Goal: Task Accomplishment & Management: Manage account settings

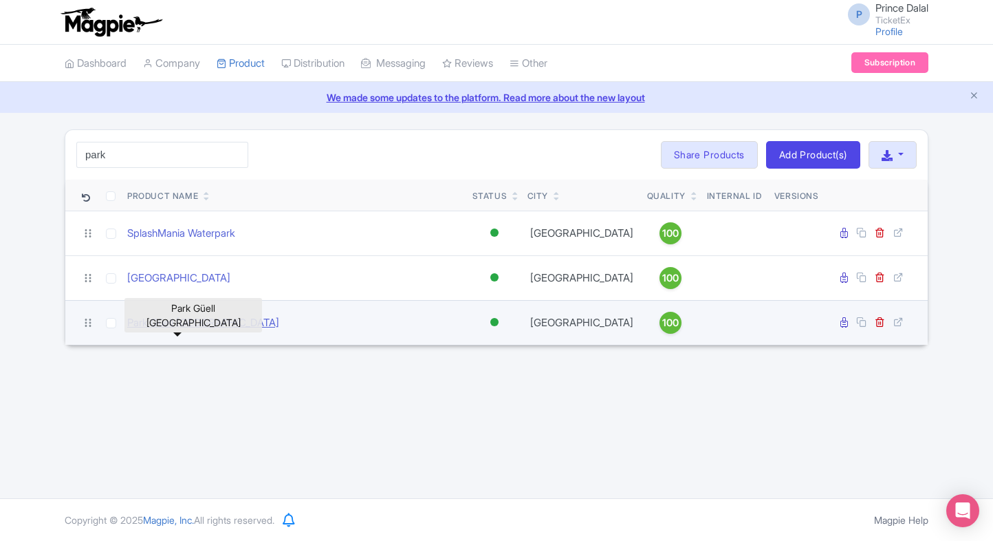
type input "park"
click at [179, 331] on link "Park Güell [GEOGRAPHIC_DATA]" at bounding box center [203, 323] width 152 height 16
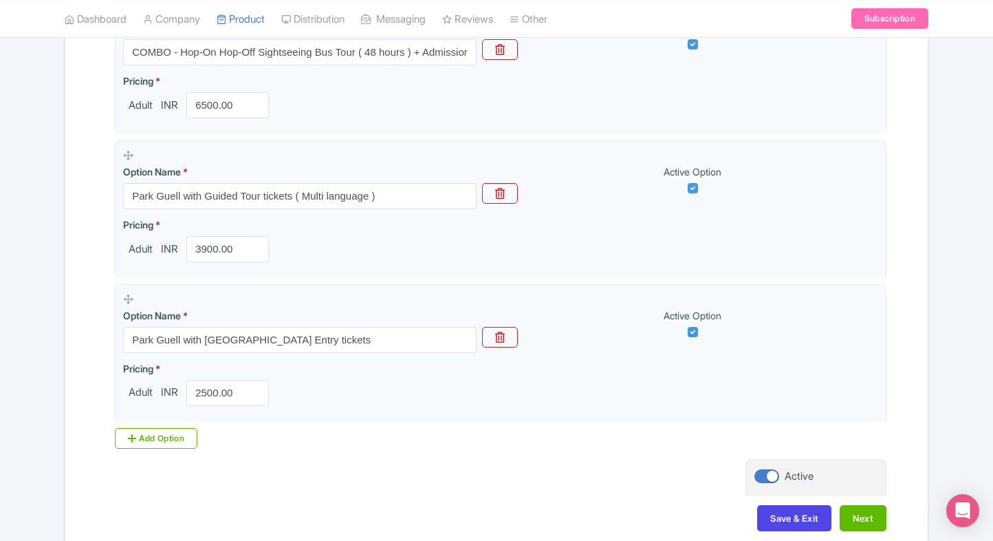
scroll to position [850, 0]
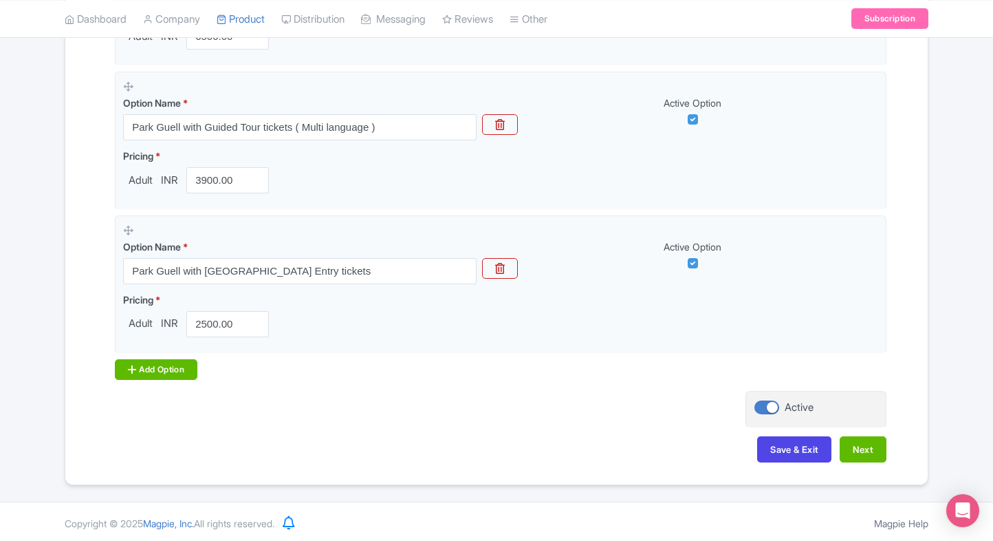
click at [142, 370] on div "Add Option" at bounding box center [156, 369] width 83 height 21
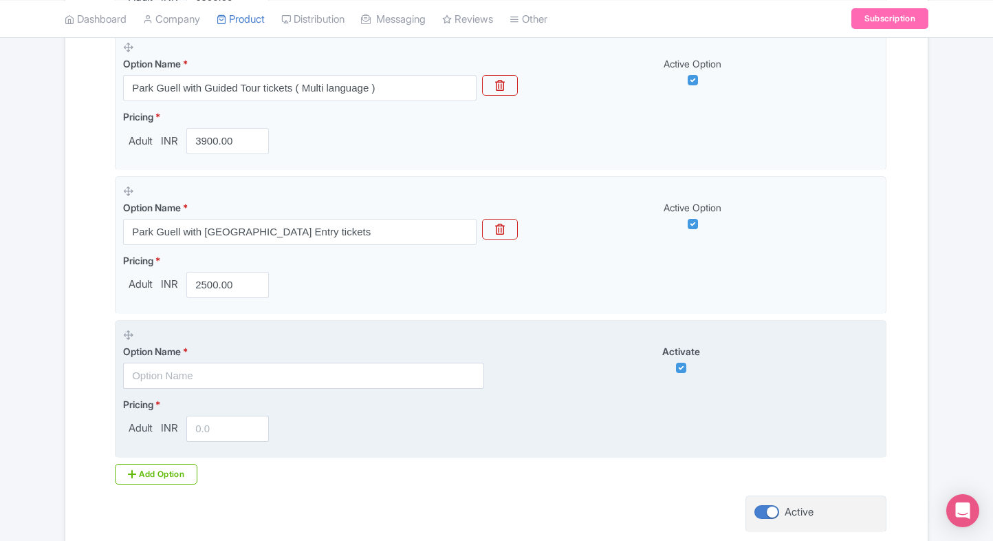
scroll to position [894, 0]
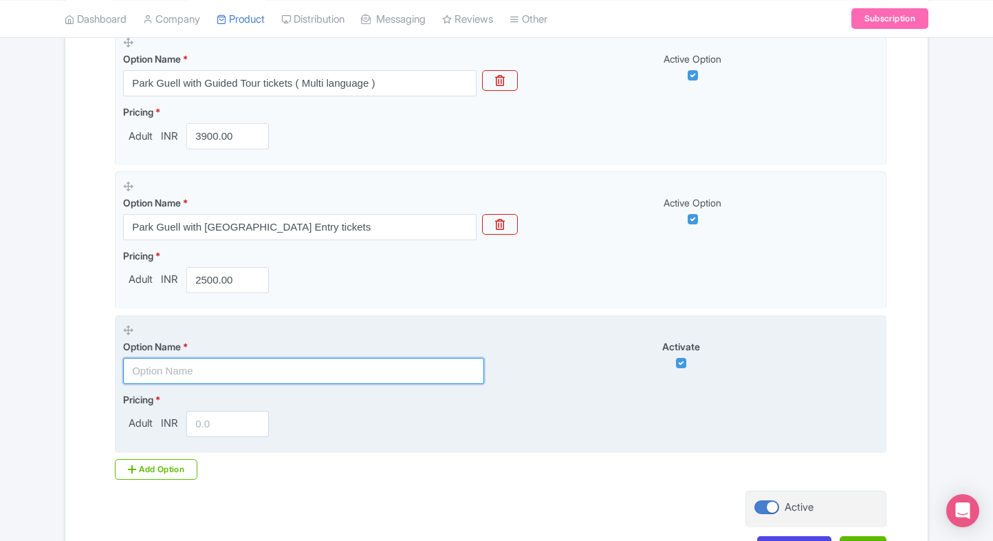
click at [197, 358] on input "text" at bounding box center [303, 371] width 361 height 26
paste input "Combo - Park Guell + Casa Batlló Tickets"
type input "Combo - Park Guell + Casa Batlló Tickets"
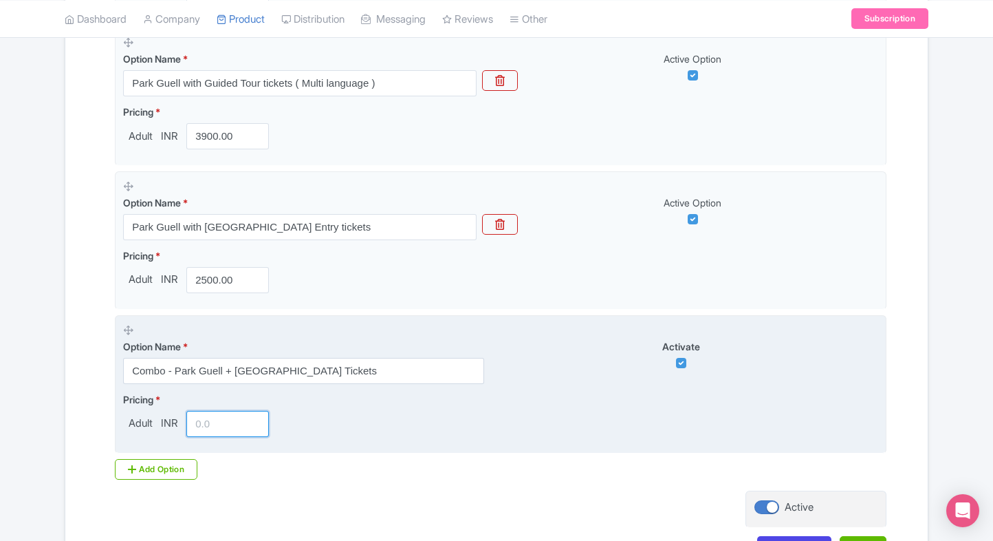
click at [222, 430] on input "number" at bounding box center [227, 424] width 83 height 26
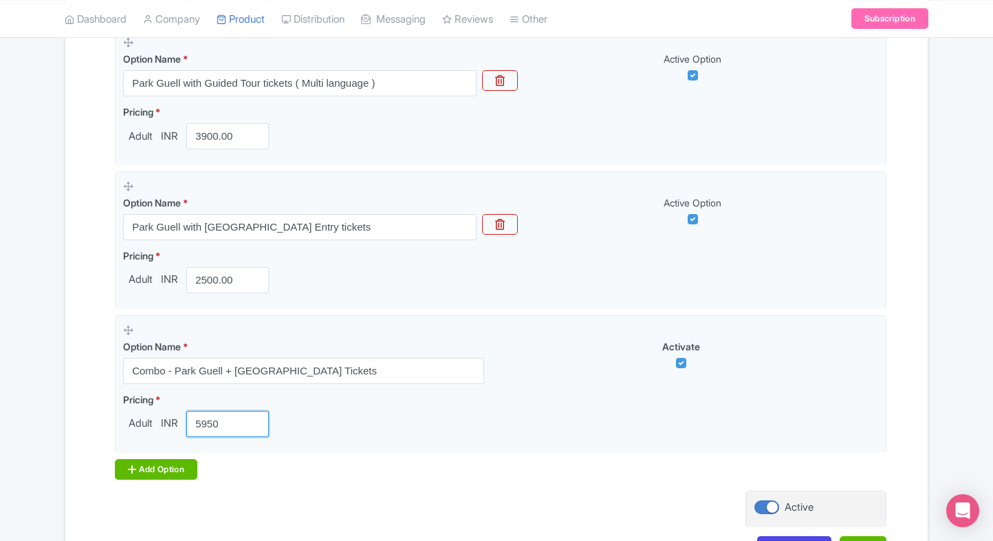
type input "5950"
click at [155, 459] on div "Add Option" at bounding box center [156, 469] width 83 height 21
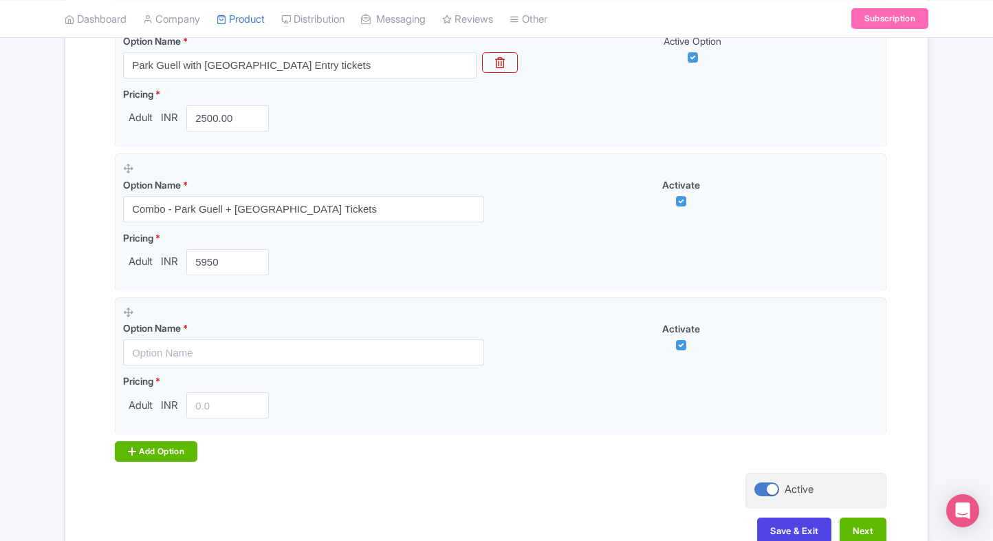
scroll to position [1071, 0]
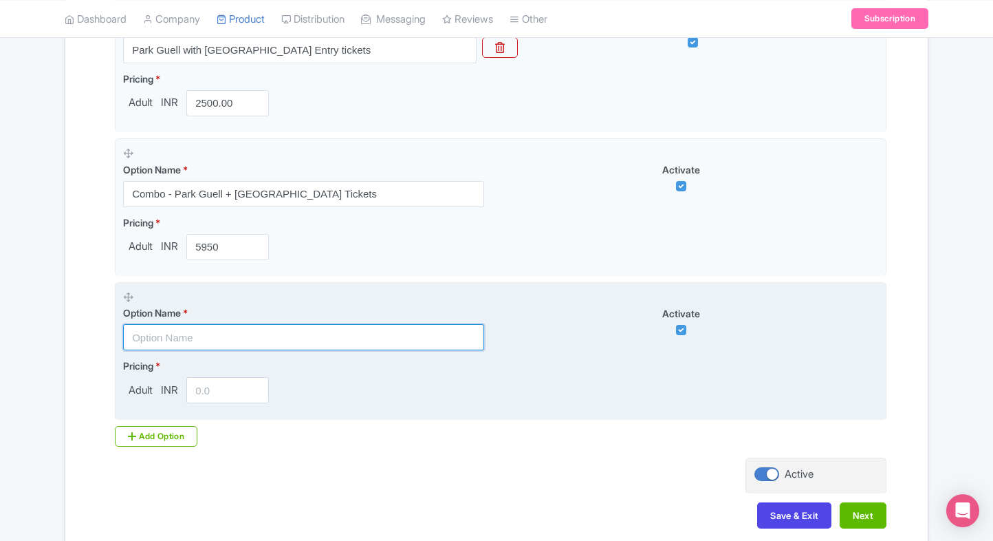
click at [200, 341] on input "text" at bounding box center [303, 337] width 361 height 26
paste input "Combo - Park Guell + Casa Vicens Gaudí Tickets"
type input "Combo - Park Guell + Casa Vicens Gaudí Tickets"
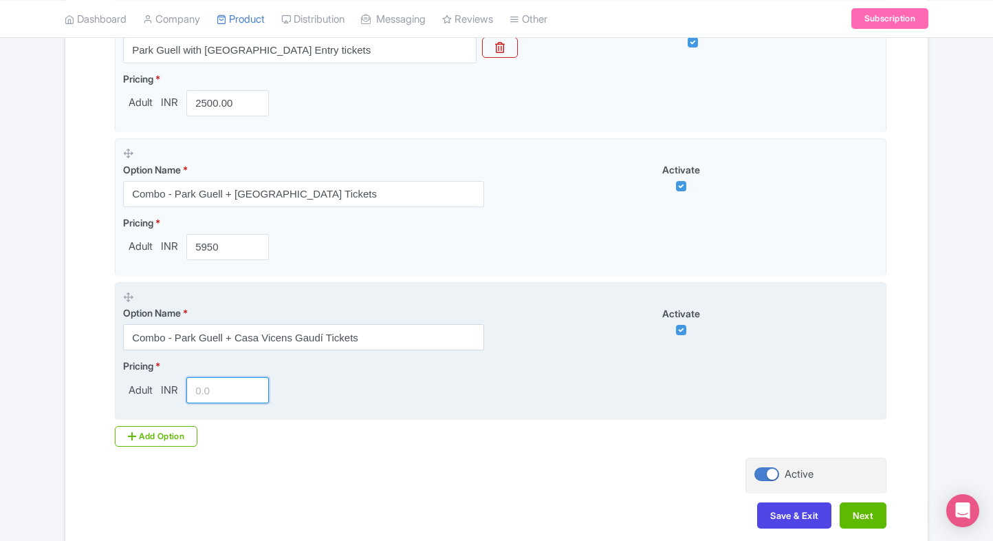
click at [210, 387] on input "number" at bounding box center [227, 390] width 83 height 26
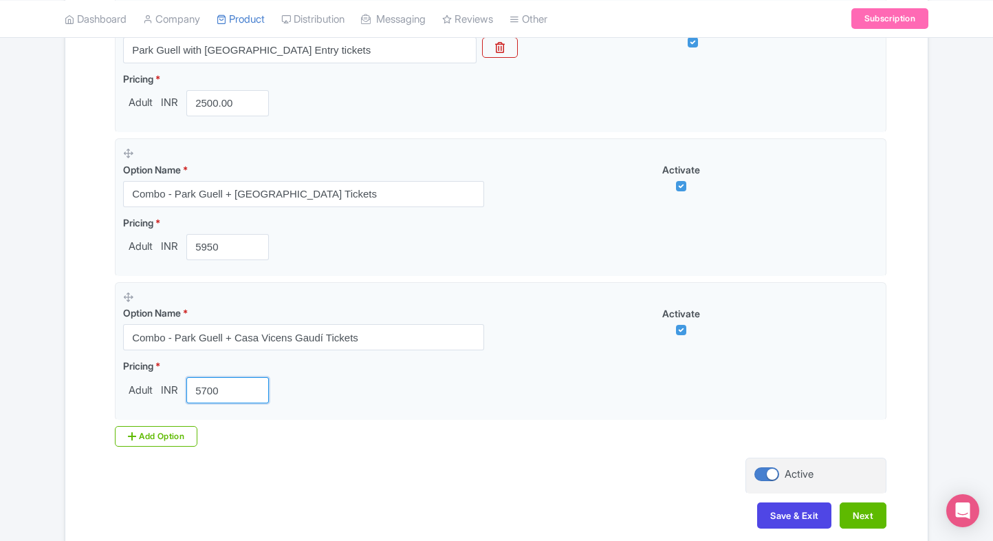
type input "5700"
click at [151, 436] on div "Add Option" at bounding box center [156, 436] width 83 height 21
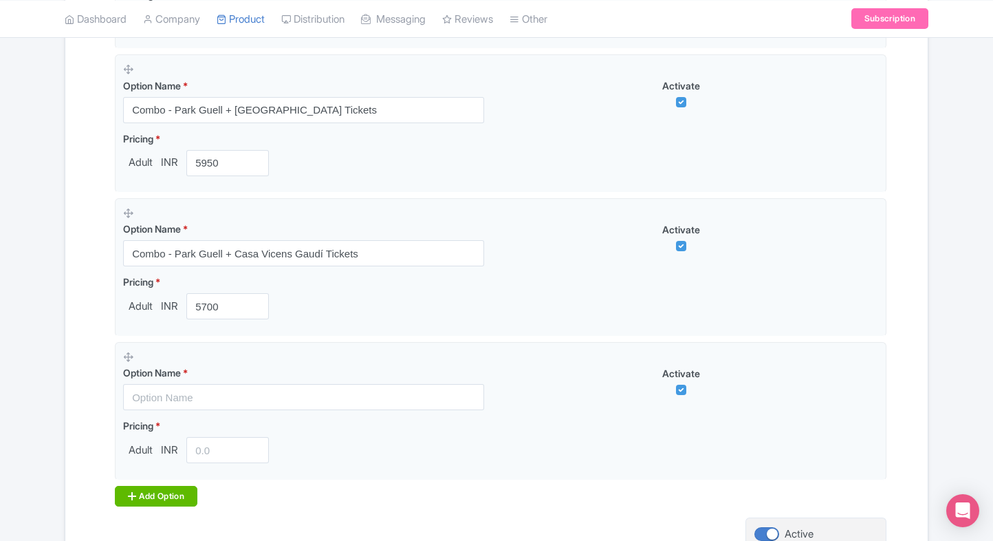
scroll to position [1158, 0]
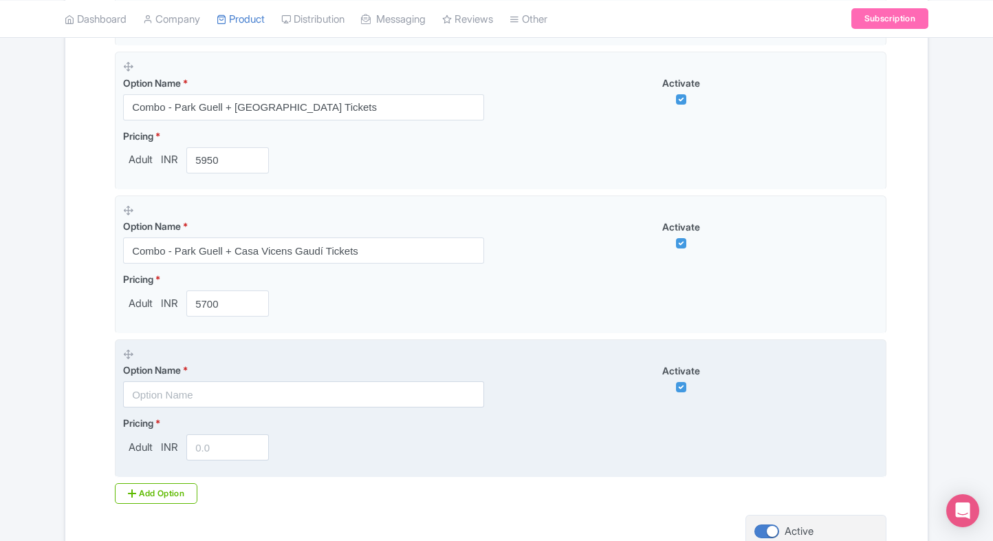
click at [201, 395] on input "text" at bounding box center [303, 394] width 361 height 26
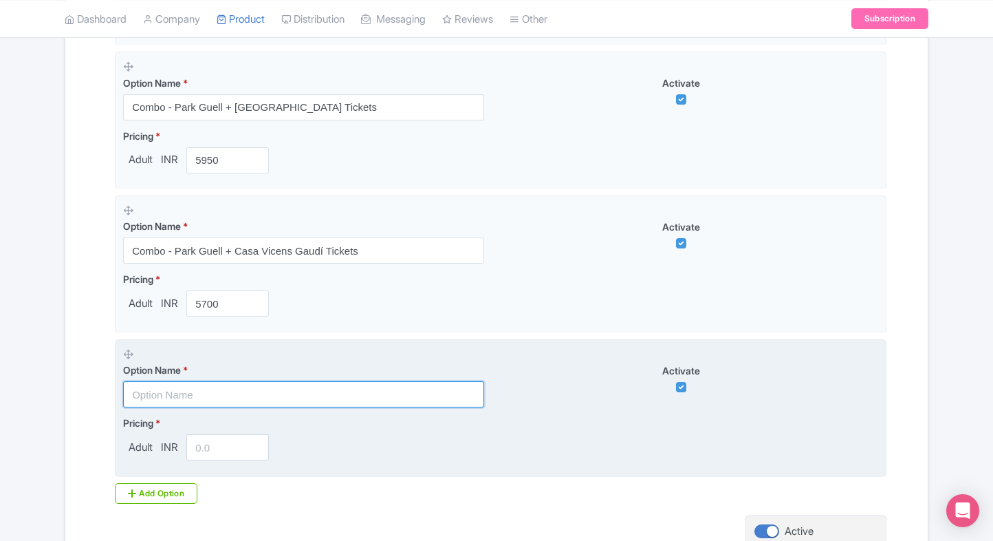
paste input "Combo - Park Guell + Casa Vicens Gaudí Tickets(Guided Tour)"
type input "Combo - Park Guell + Casa Vicens Gaudí Tickets(Guided Tour)"
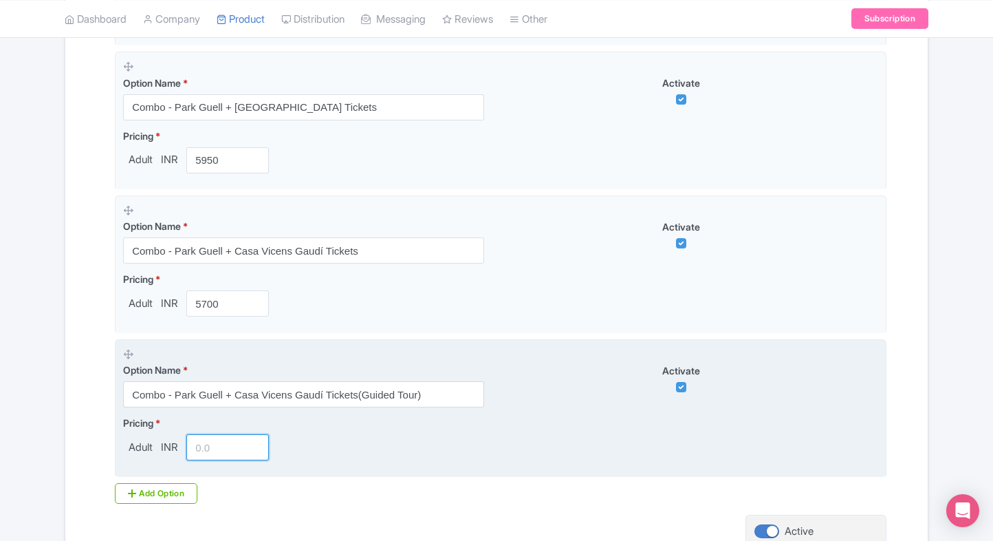
click at [215, 442] on input "number" at bounding box center [227, 447] width 83 height 26
type input "6200"
click at [120, 406] on fieldset "Option Name * Combo - Park Guell + Casa Vicens Gaudí Tickets(Guided Tour) Activ…" at bounding box center [501, 408] width 772 height 138
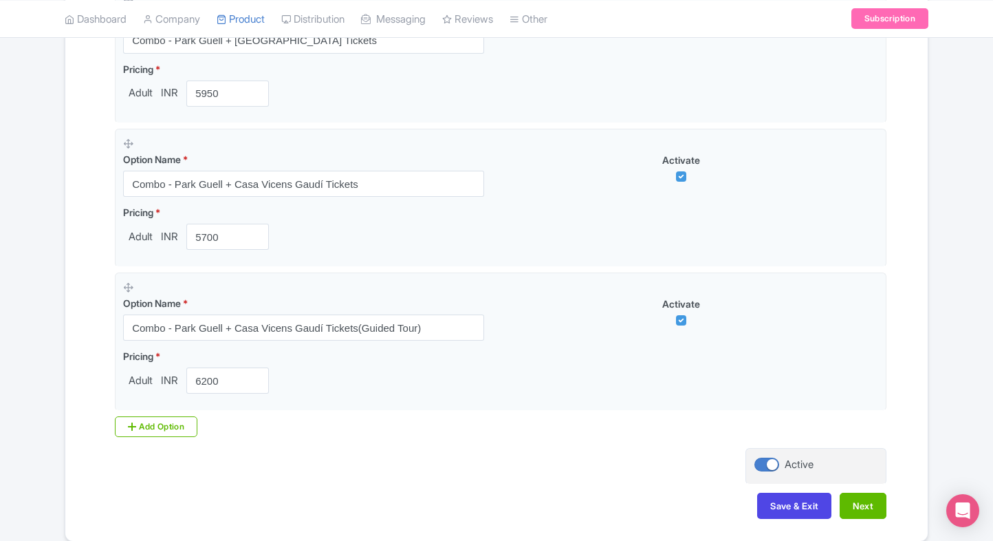
scroll to position [1225, 0]
click at [856, 502] on button "Next" at bounding box center [863, 505] width 47 height 26
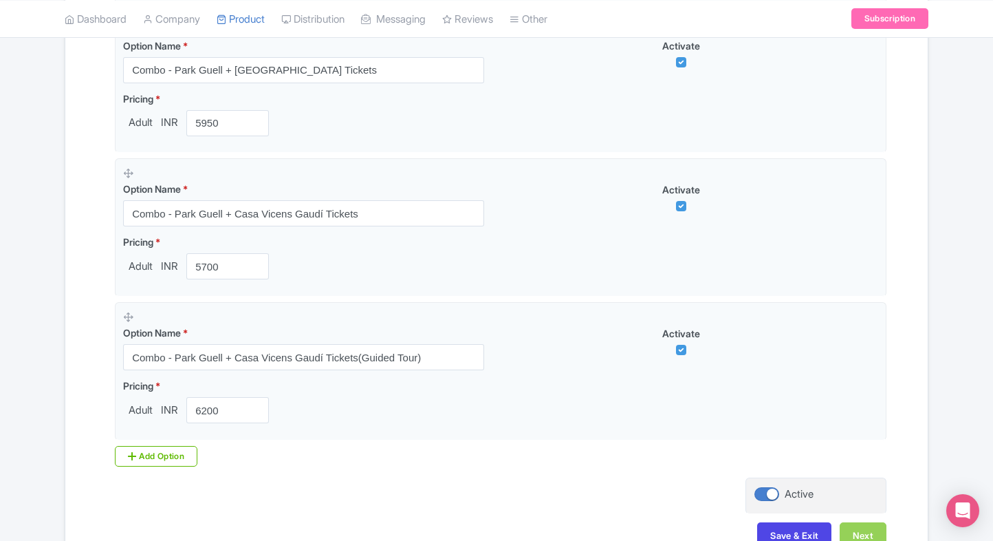
scroll to position [355, 0]
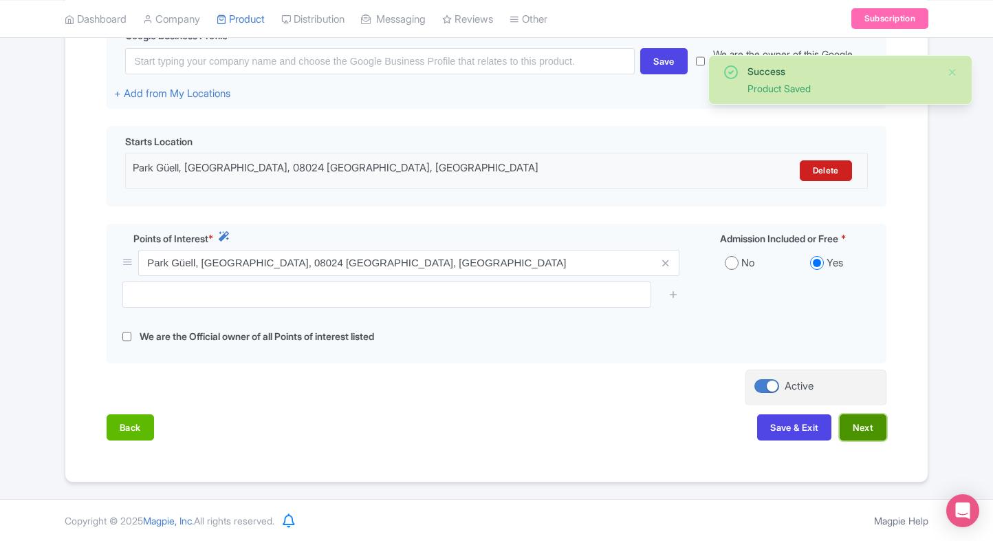
click at [853, 417] on button "Next" at bounding box center [863, 427] width 47 height 26
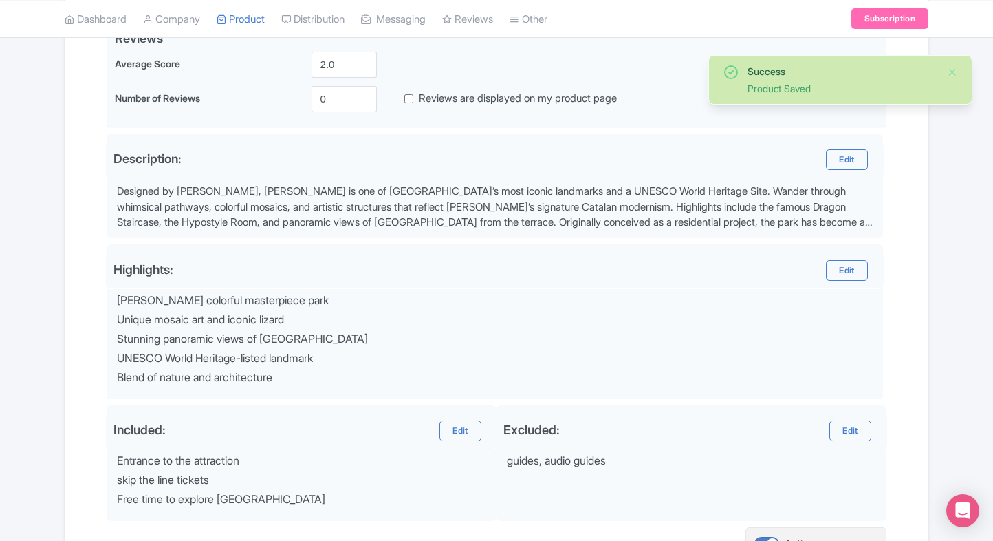
scroll to position [490, 0]
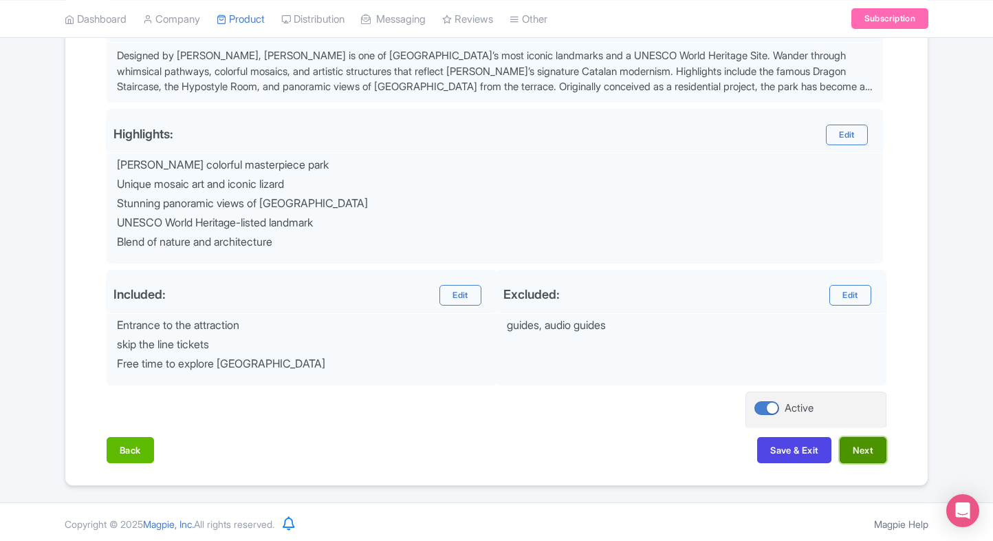
click at [867, 453] on button "Next" at bounding box center [863, 450] width 47 height 26
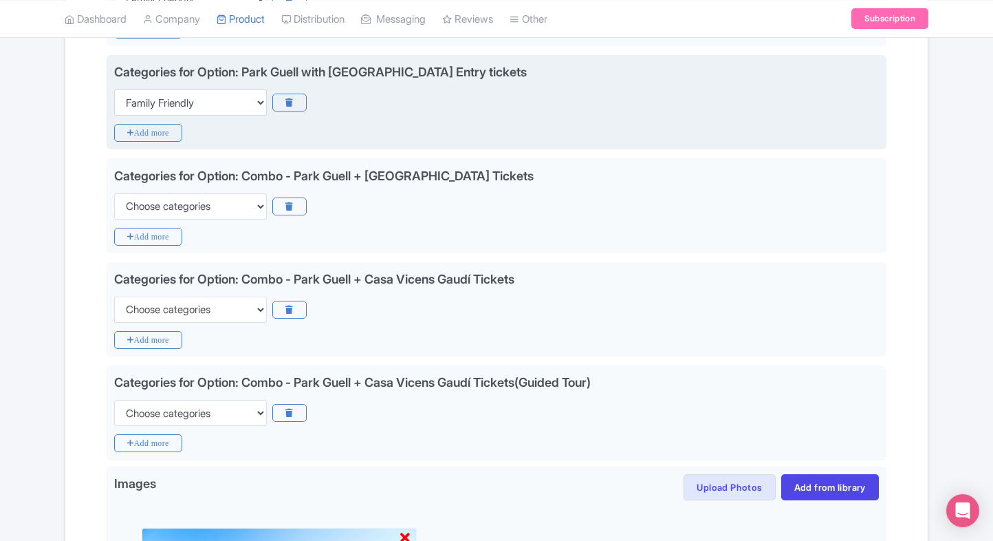
scroll to position [779, 0]
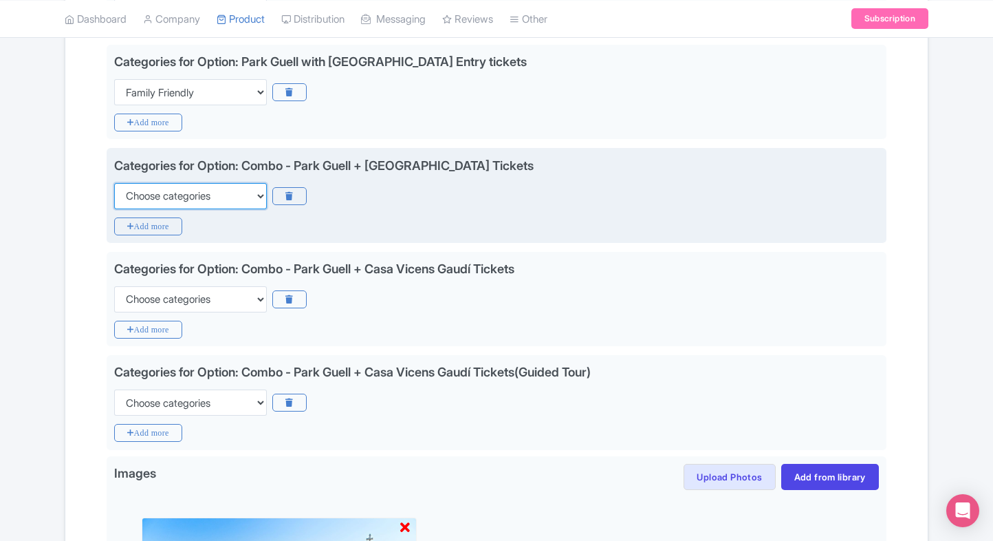
click at [198, 201] on select "Choose categories Adults Only Animals Audio Guide Beaches Bike Tours Boat Tours…" at bounding box center [190, 196] width 153 height 26
select select "family-friendly"
click at [114, 183] on select "Choose categories Adults Only Animals Audio Guide Beaches Bike Tours Boat Tours…" at bounding box center [190, 196] width 153 height 26
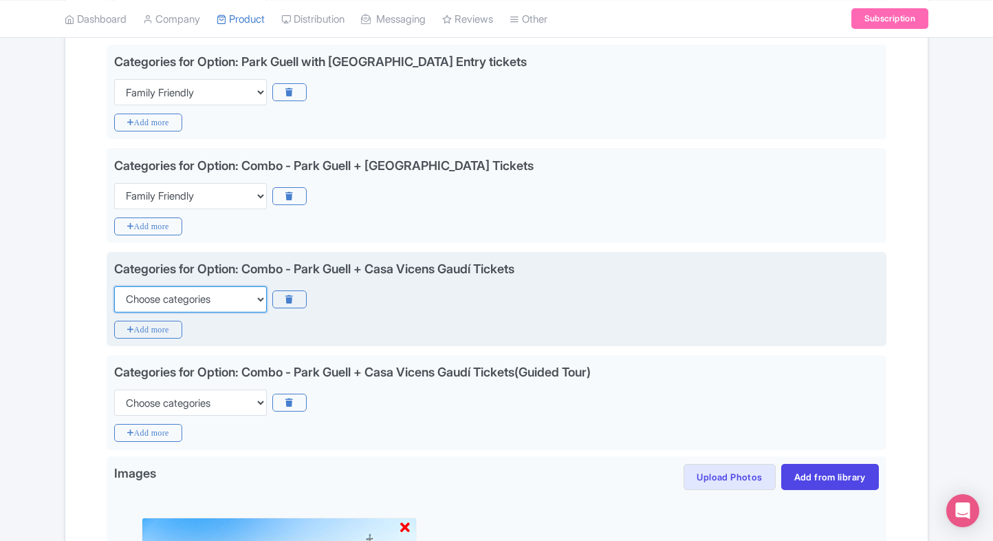
click at [208, 296] on select "Choose categories Adults Only Animals Audio Guide Beaches Bike Tours Boat Tours…" at bounding box center [190, 299] width 153 height 26
select select "family-friendly"
click at [114, 286] on select "Choose categories Adults Only Animals Audio Guide Beaches Bike Tours Boat Tours…" at bounding box center [190, 299] width 153 height 26
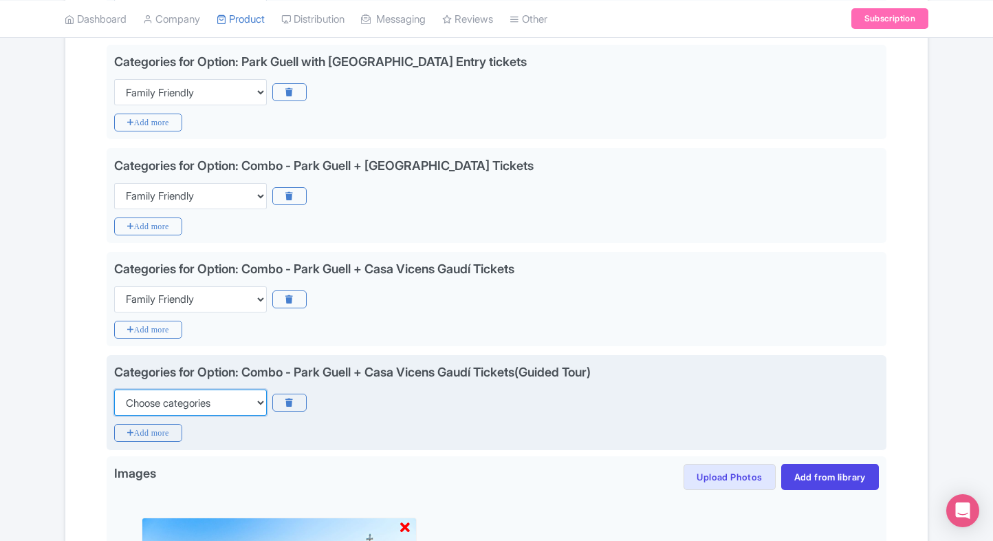
click at [204, 396] on select "Choose categories Adults Only Animals Audio Guide Beaches Bike Tours Boat Tours…" at bounding box center [190, 402] width 153 height 26
select select "family-friendly"
click at [114, 389] on select "Choose categories Adults Only Animals Audio Guide Beaches Bike Tours Boat Tours…" at bounding box center [190, 402] width 153 height 26
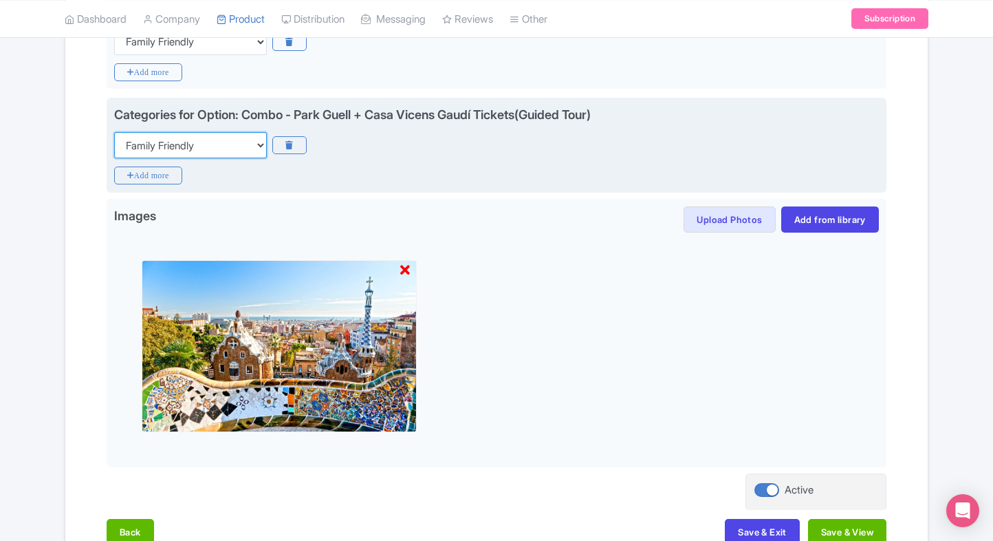
scroll to position [1116, 0]
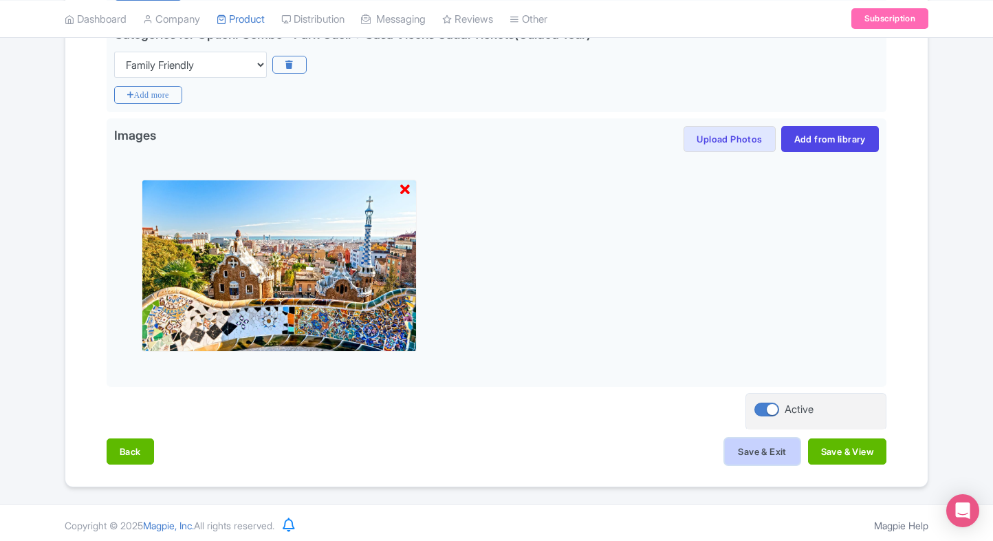
click at [741, 449] on button "Save & Exit" at bounding box center [762, 451] width 74 height 26
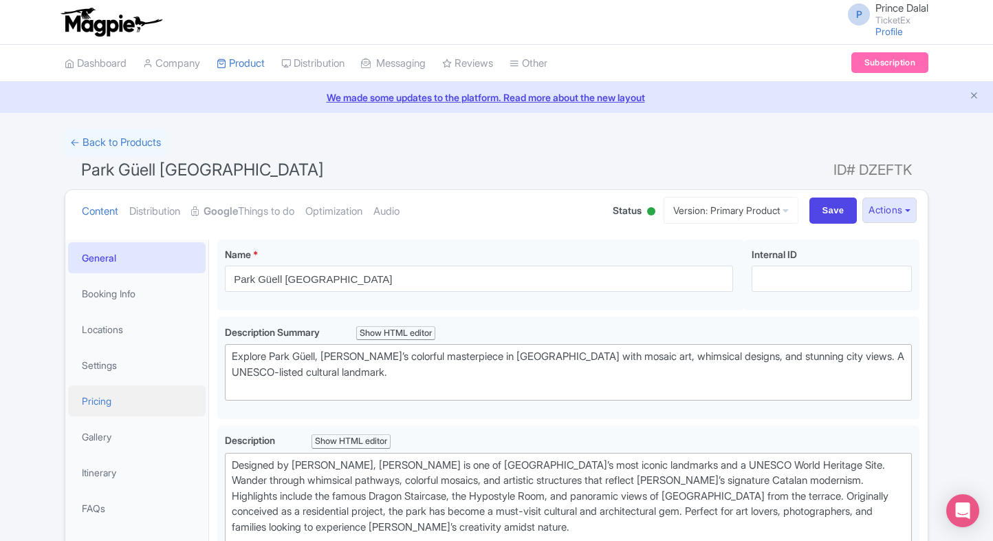
click at [109, 392] on link "Pricing" at bounding box center [137, 400] width 138 height 31
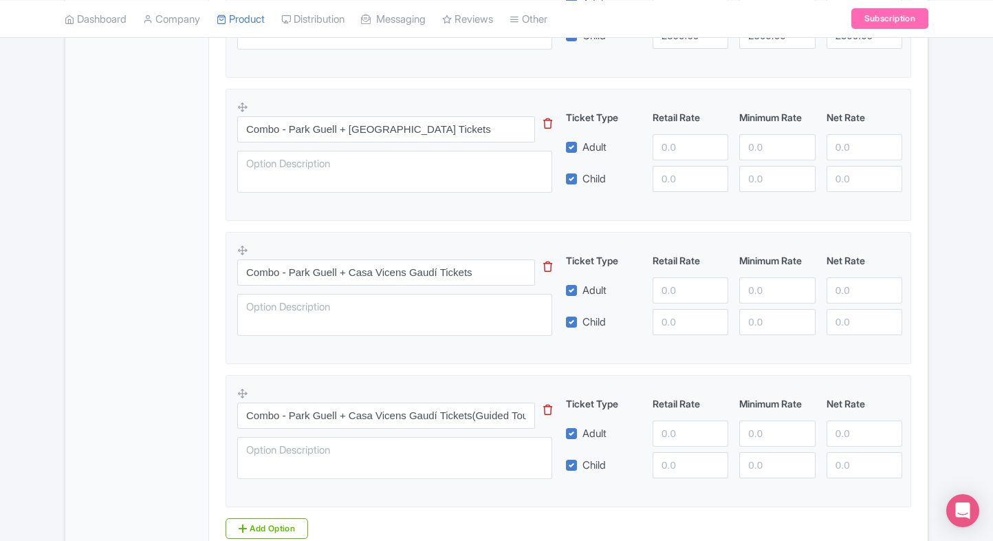
scroll to position [1153, 0]
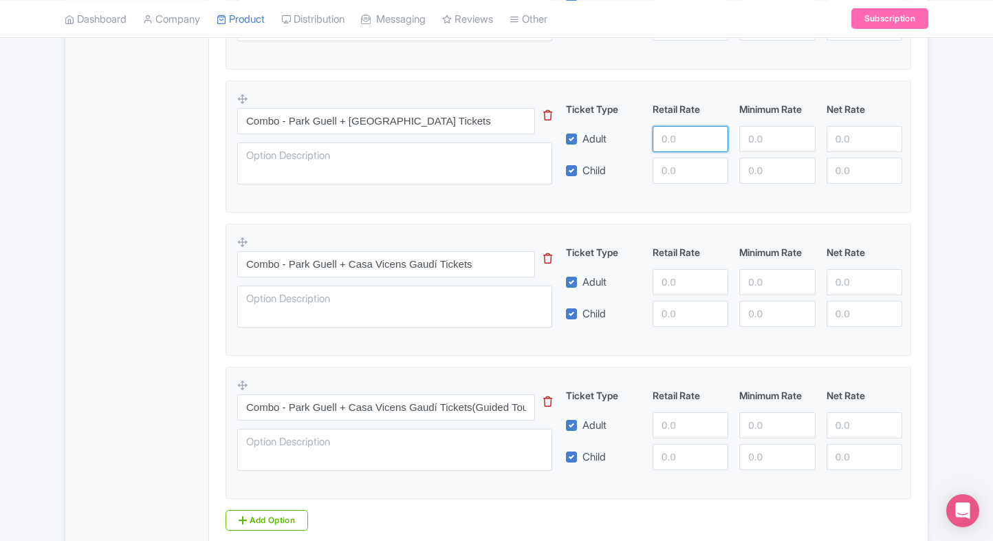
click at [669, 139] on input "number" at bounding box center [691, 139] width 76 height 26
type input "5950"
click at [676, 158] on input "number" at bounding box center [691, 171] width 76 height 26
paste input "5950"
type input "5950"
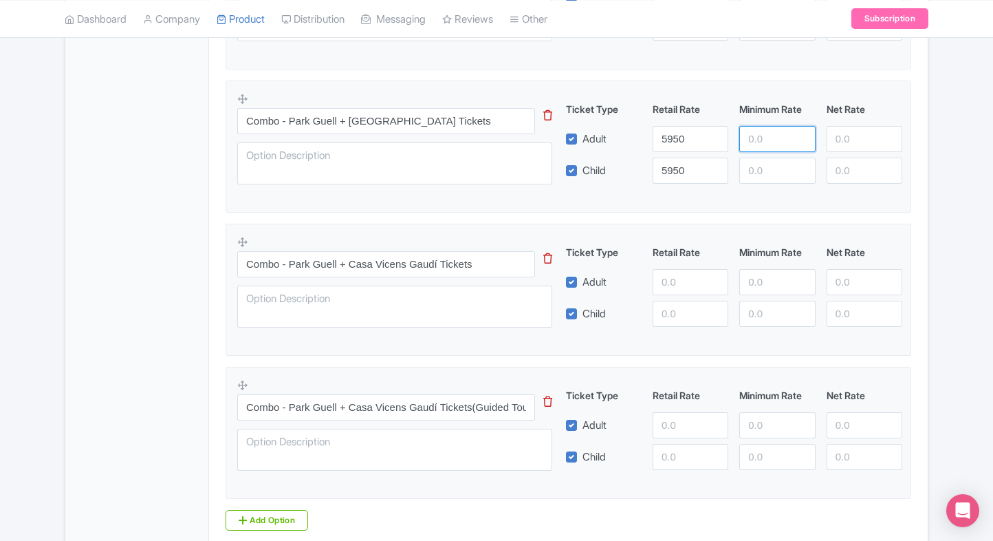
paste input "5950"
click at [765, 133] on input "5950" at bounding box center [778, 139] width 76 height 26
type input "5950"
paste input "5950"
click at [760, 158] on input "5950" at bounding box center [778, 171] width 76 height 26
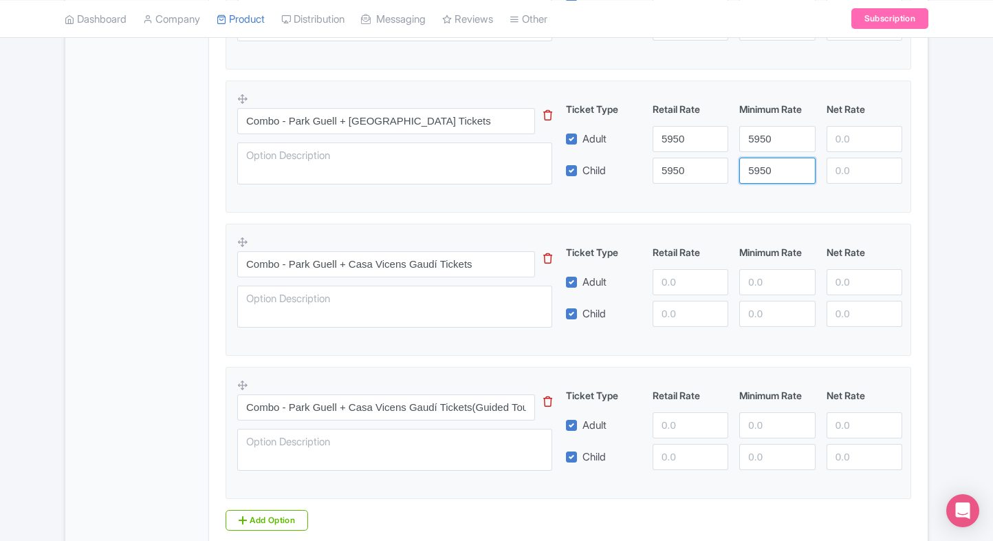
type input "5950"
paste input "5950"
drag, startPoint x: 837, startPoint y: 134, endPoint x: 856, endPoint y: 159, distance: 31.0
click at [856, 159] on div "Ticket Type Retail Rate Minimum Rate Net Rate Adult 5950 5950 5950 Child 5950 5…" at bounding box center [735, 143] width 332 height 82
type input "5950"
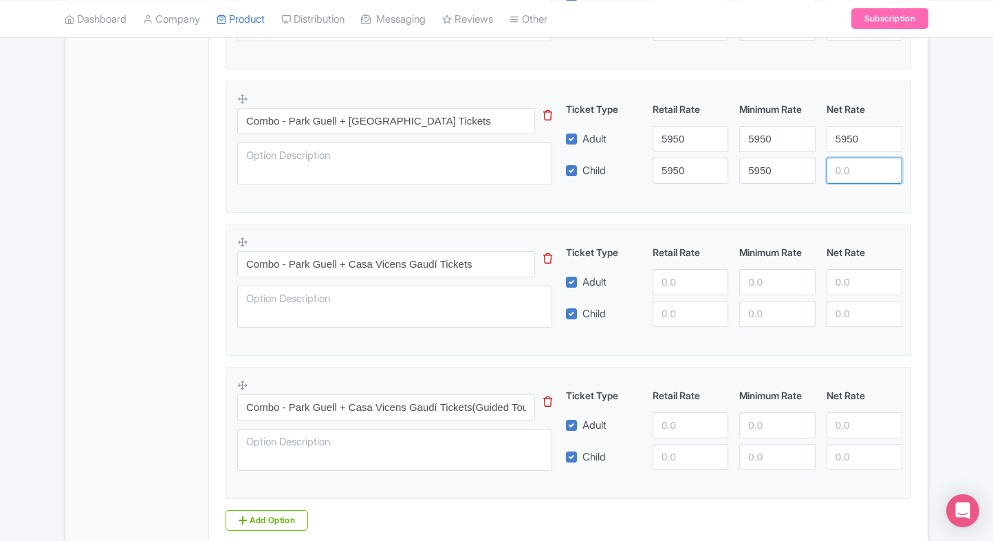
paste input "5950"
click at [856, 159] on input "5950" at bounding box center [865, 171] width 76 height 26
type input "5950"
click at [688, 276] on input "number" at bounding box center [691, 282] width 76 height 26
type input "5700"
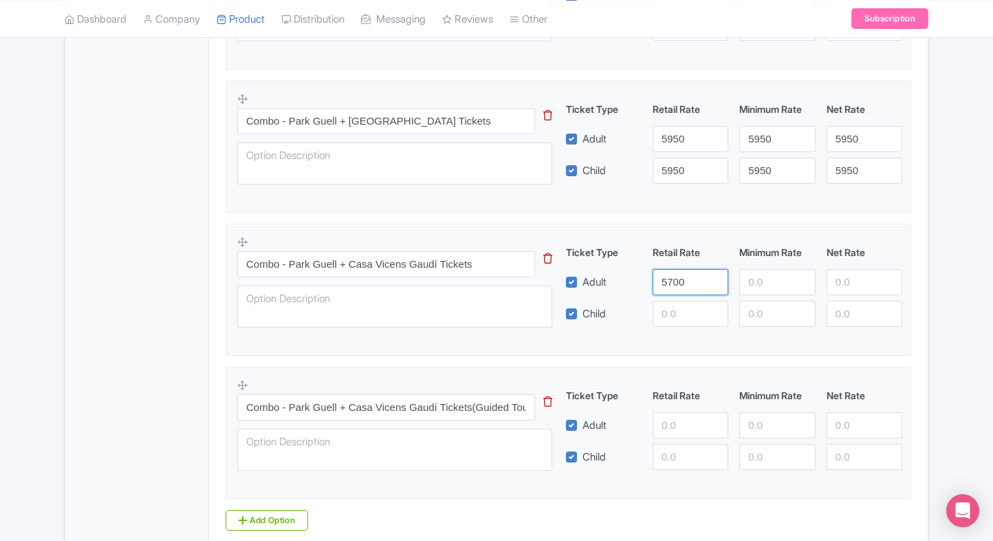
click at [688, 276] on input "5700" at bounding box center [691, 282] width 76 height 26
drag, startPoint x: 682, startPoint y: 296, endPoint x: 680, endPoint y: 304, distance: 8.5
click at [680, 304] on div "Ticket Type Retail Rate Minimum Rate Net Rate Adult 5700 Child This tip has not…" at bounding box center [735, 286] width 332 height 82
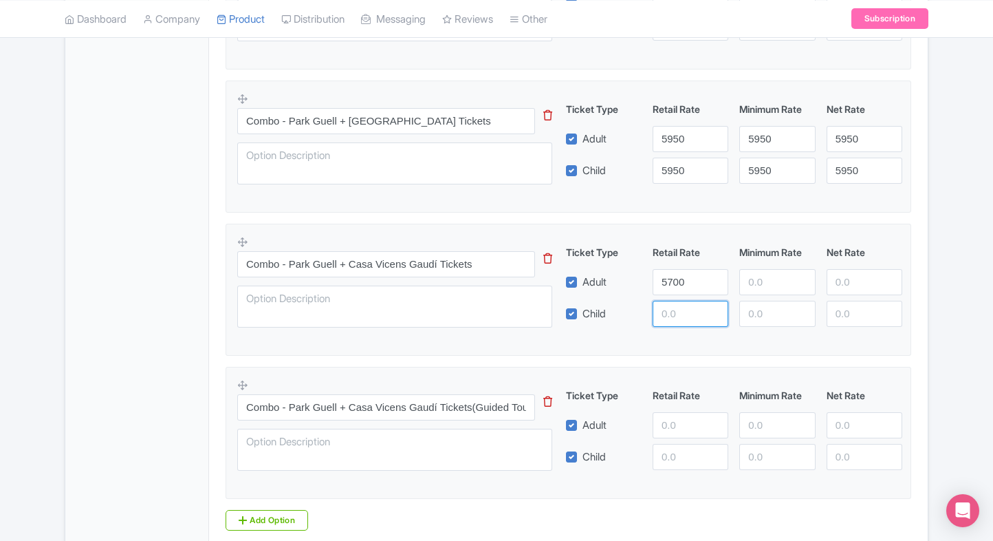
click at [680, 304] on input "number" at bounding box center [691, 314] width 76 height 26
paste input "5700"
type input "5700"
paste input "5700"
drag, startPoint x: 765, startPoint y: 279, endPoint x: 768, endPoint y: 301, distance: 22.9
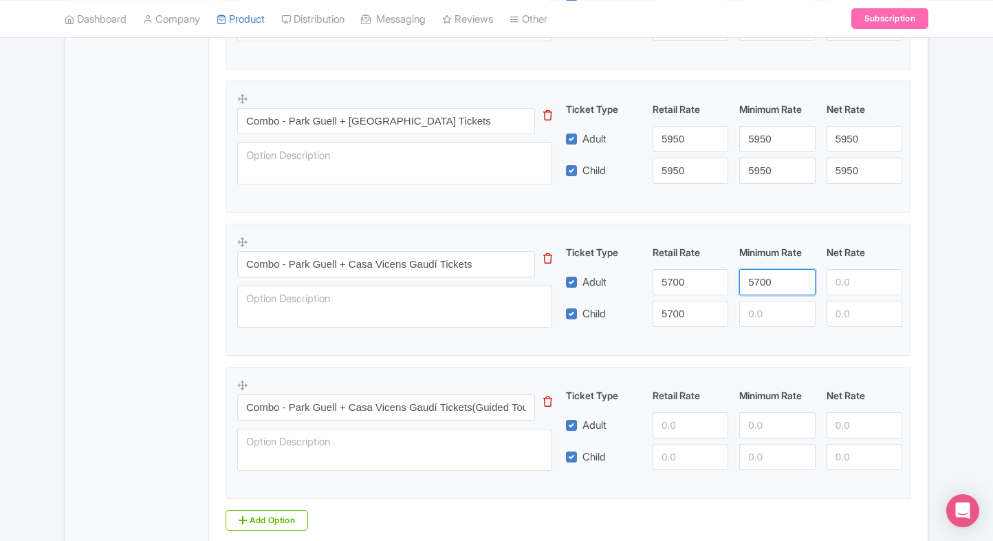
click at [768, 301] on div "Ticket Type Retail Rate Minimum Rate Net Rate Adult 5700 5700 Child 5700 This t…" at bounding box center [735, 286] width 332 height 82
type input "5700"
paste input "5700"
click at [768, 301] on input "5700" at bounding box center [778, 314] width 76 height 26
type input "5700"
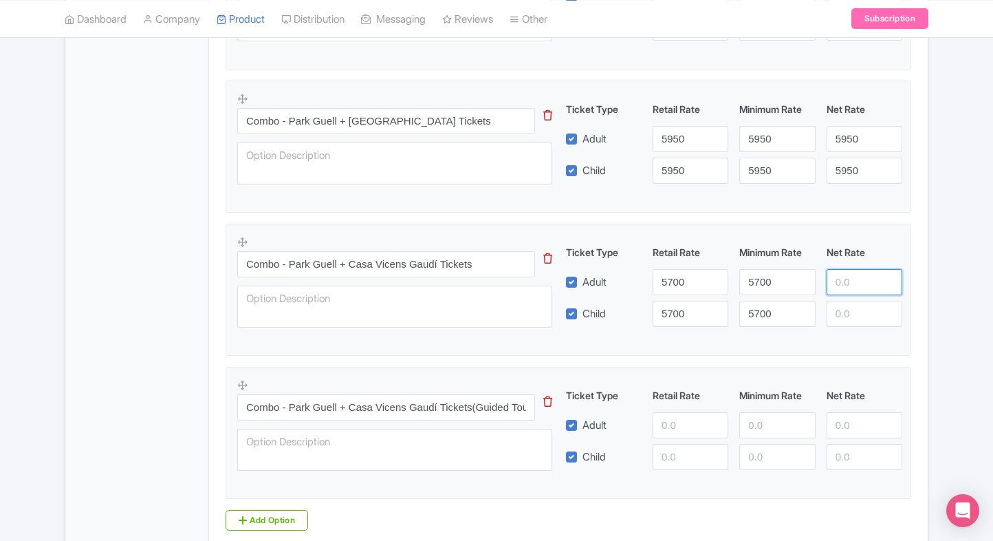
paste input "5700"
click at [841, 281] on input "5700" at bounding box center [865, 282] width 76 height 26
type input "5700"
paste input "5700"
click at [856, 311] on input "5700" at bounding box center [865, 314] width 76 height 26
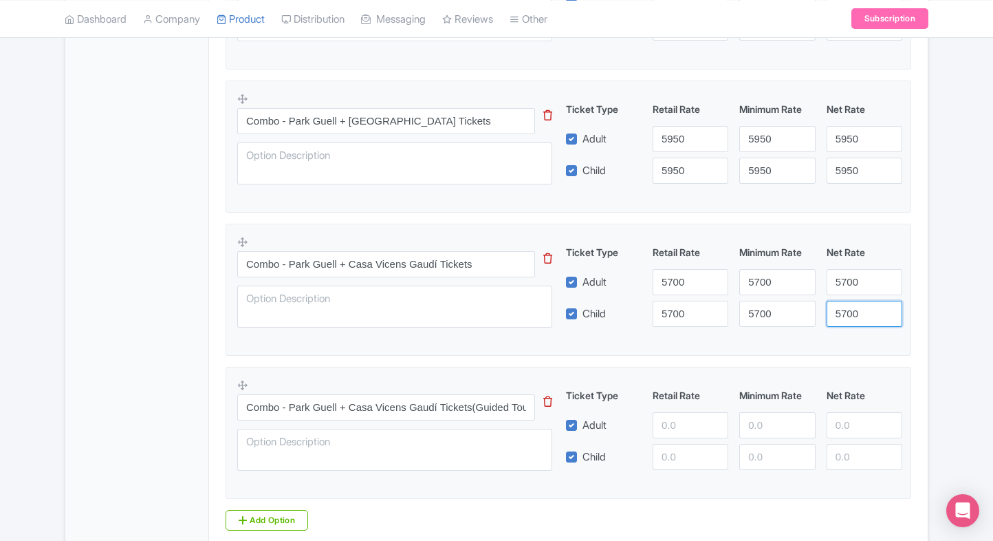
type input "5700"
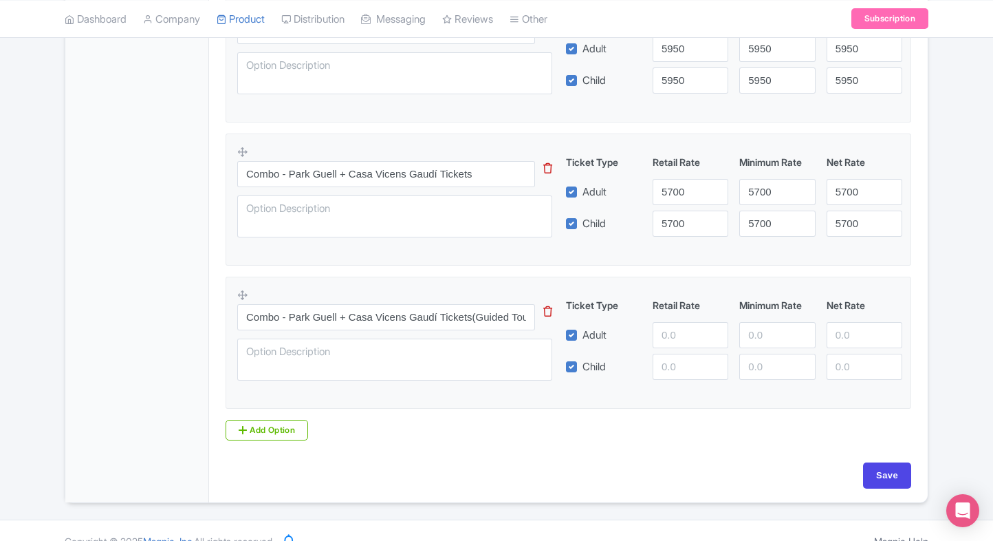
scroll to position [1244, 0]
click at [660, 338] on input "number" at bounding box center [691, 334] width 76 height 26
type input "6200"
paste input "6200"
click at [673, 360] on input "6200" at bounding box center [691, 366] width 76 height 26
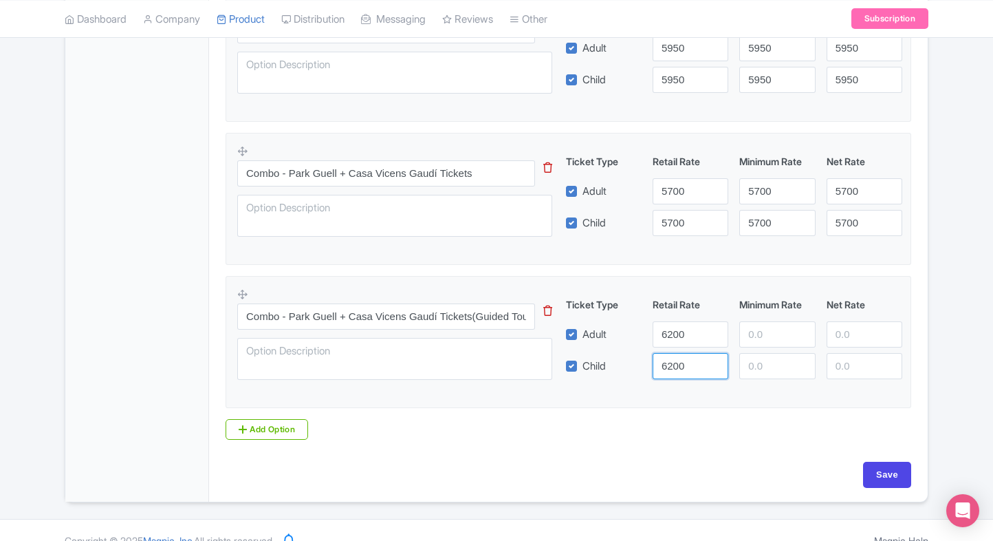
type input "6200"
paste input "6200"
drag, startPoint x: 769, startPoint y: 323, endPoint x: 772, endPoint y: 358, distance: 35.2
click at [772, 358] on div "Ticket Type Retail Rate Minimum Rate Net Rate Adult 6200 6200 Child 6200 This t…" at bounding box center [735, 338] width 332 height 82
type input "6200"
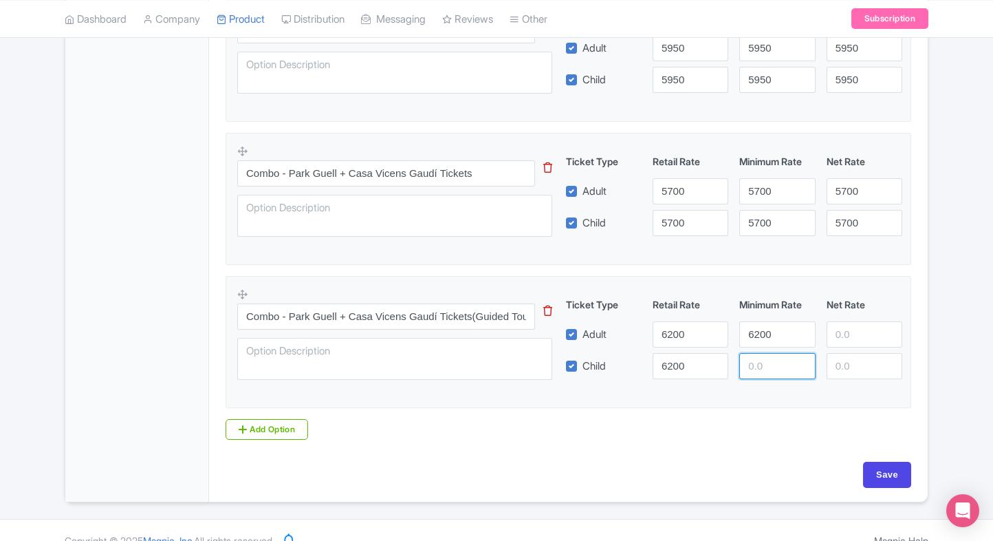
paste input "6200"
click at [772, 358] on input "6200" at bounding box center [778, 366] width 76 height 26
type input "6200"
paste input "6200"
click at [870, 334] on input "6200" at bounding box center [865, 334] width 76 height 26
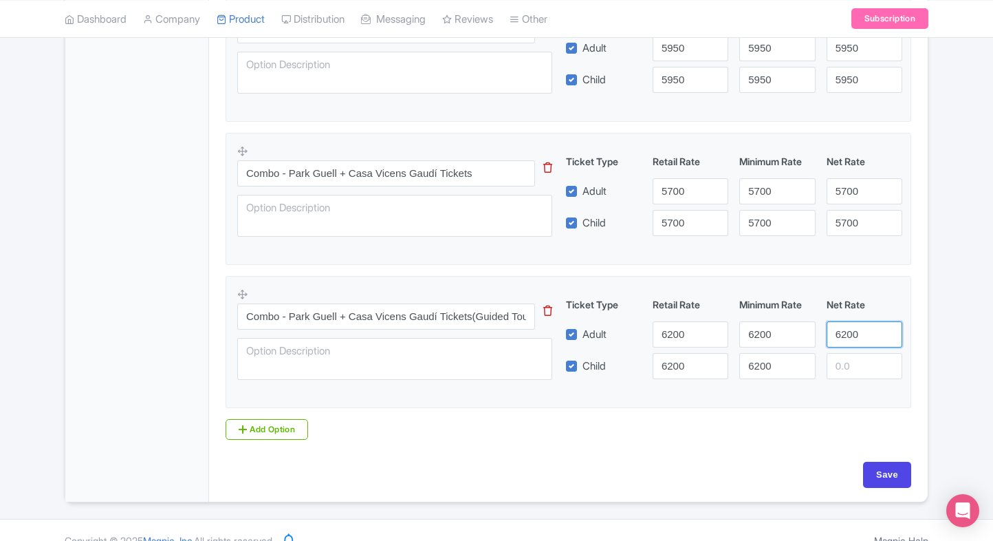
type input "6200"
paste input "6200"
drag, startPoint x: 851, startPoint y: 369, endPoint x: 892, endPoint y: 488, distance: 126.4
type input "6200"
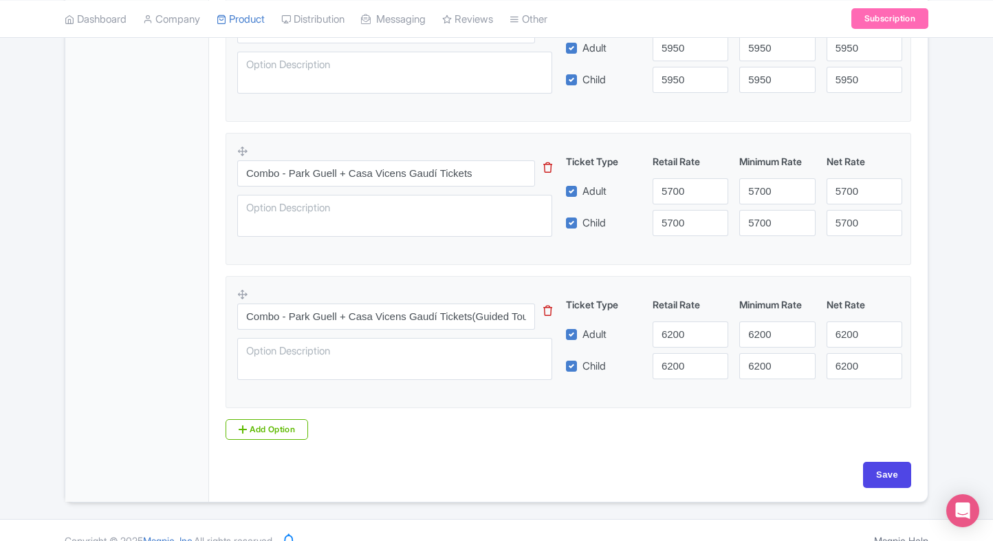
click at [892, 488] on div "Save" at bounding box center [568, 482] width 702 height 40
click at [892, 473] on input "Save" at bounding box center [887, 475] width 48 height 26
type input "Saving..."
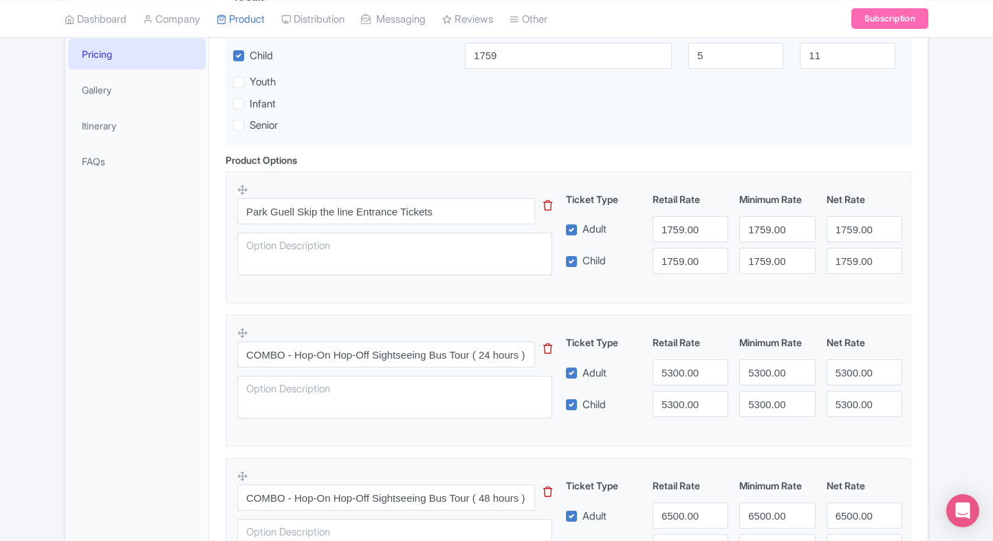
scroll to position [0, 0]
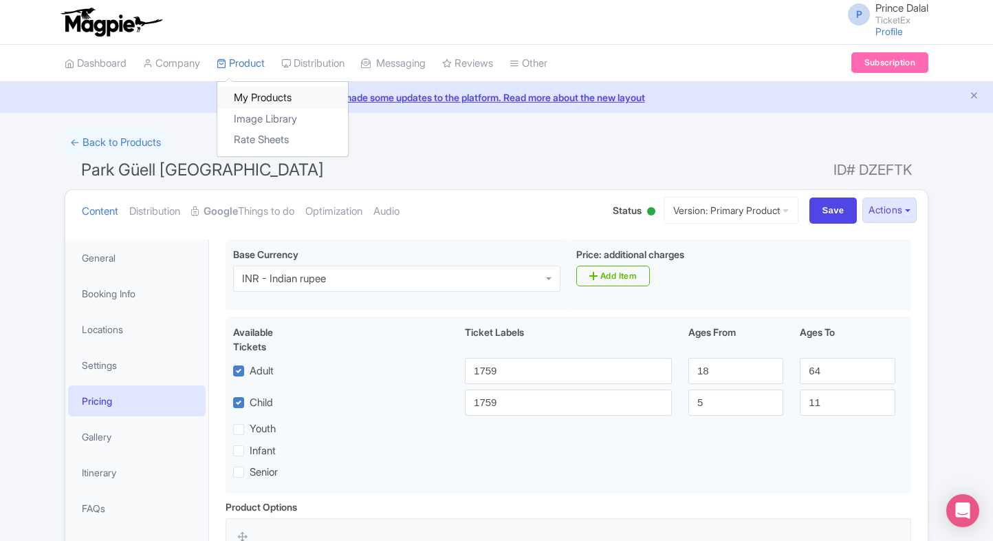
click at [248, 101] on link "My Products" at bounding box center [282, 97] width 131 height 21
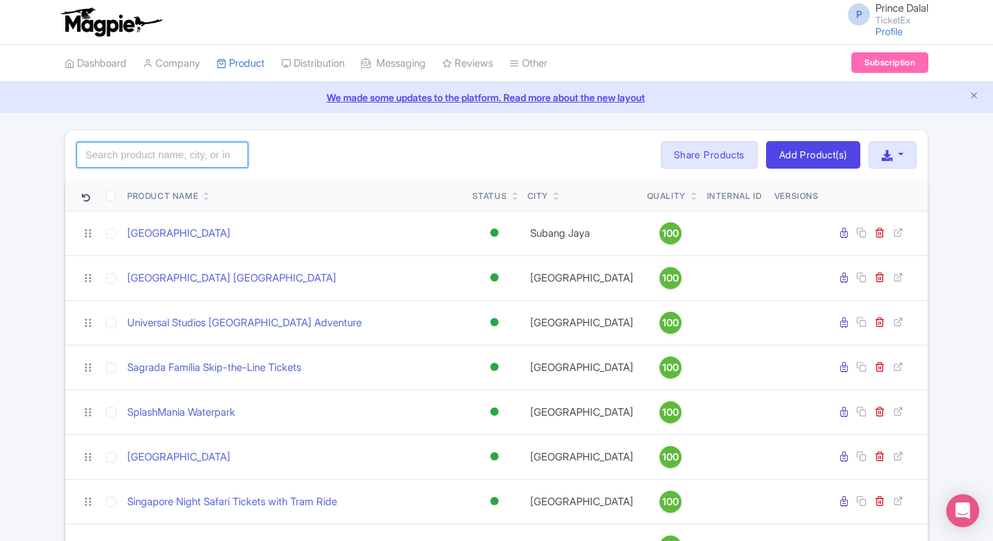
click at [161, 161] on input "search" at bounding box center [162, 155] width 172 height 26
type input "madrid"
click button "Search" at bounding box center [0, 0] width 0 height 0
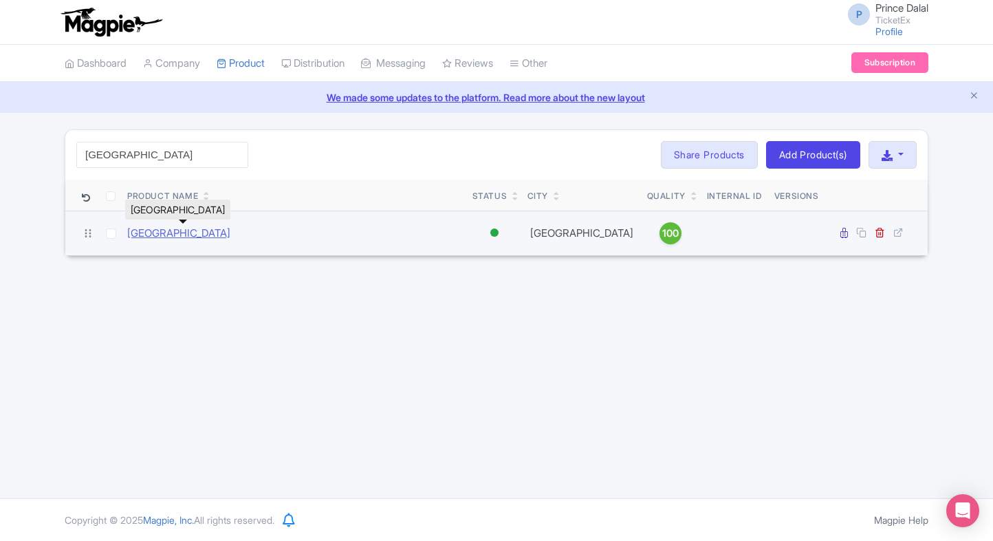
click at [179, 228] on link "[GEOGRAPHIC_DATA]" at bounding box center [178, 234] width 103 height 16
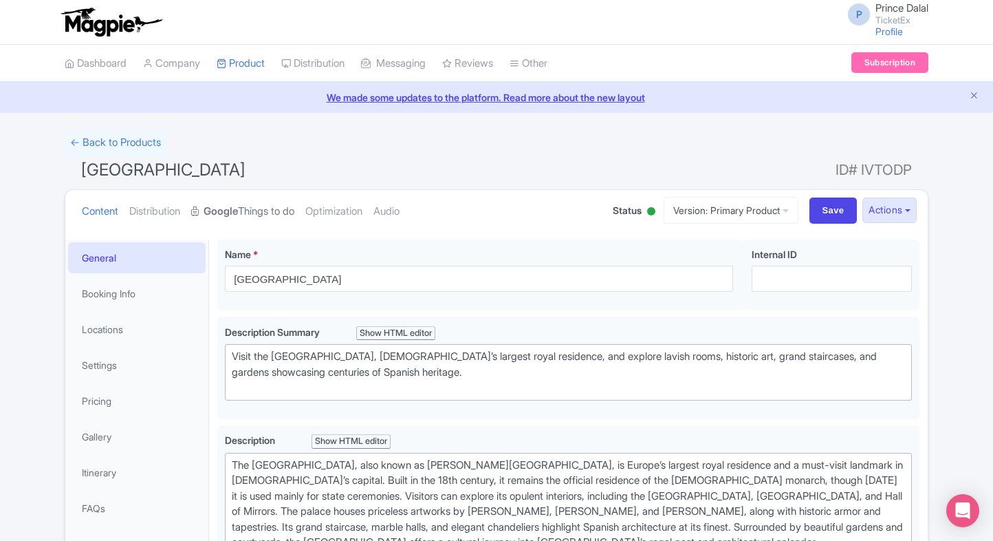
click at [201, 206] on icon at bounding box center [196, 211] width 10 height 10
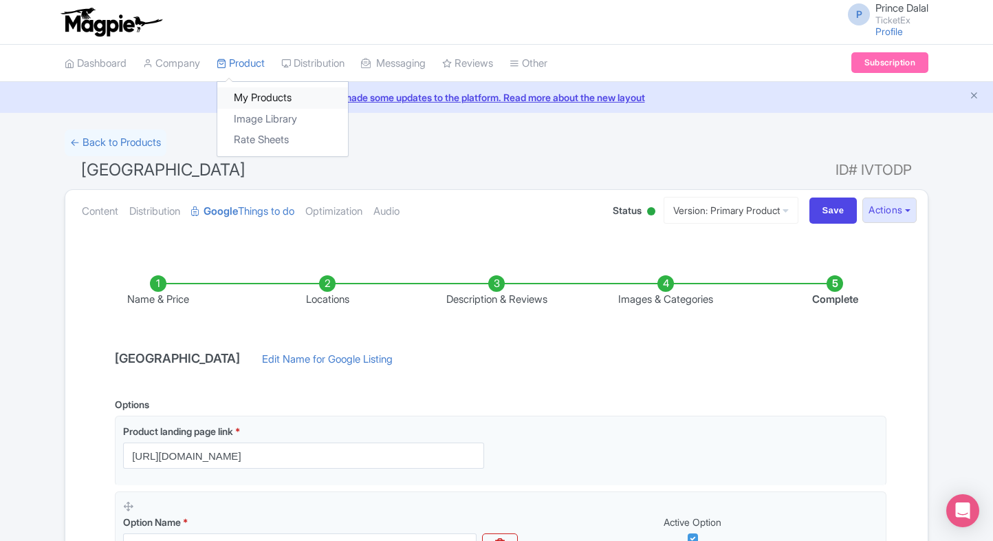
click at [248, 87] on link "My Products" at bounding box center [282, 97] width 131 height 21
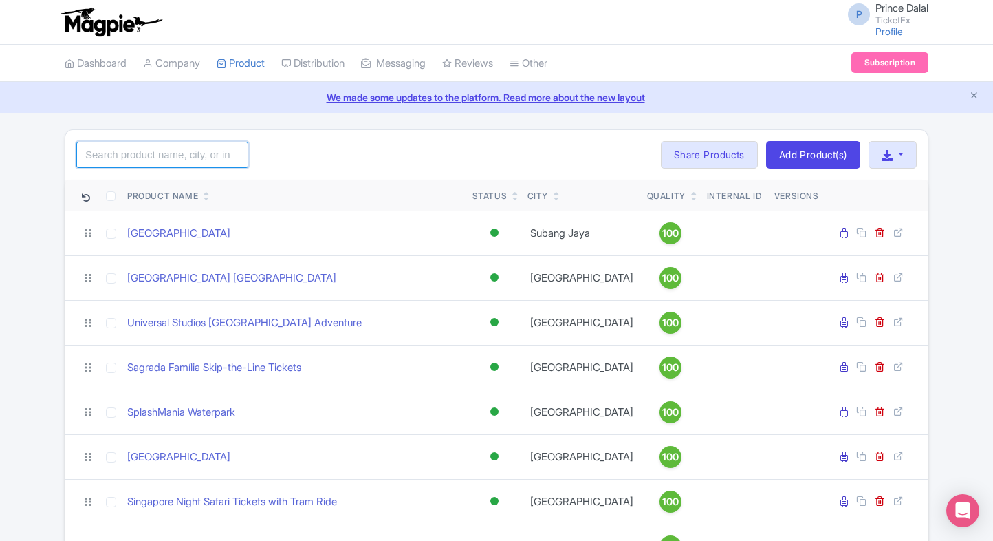
click at [171, 166] on input "search" at bounding box center [162, 155] width 172 height 26
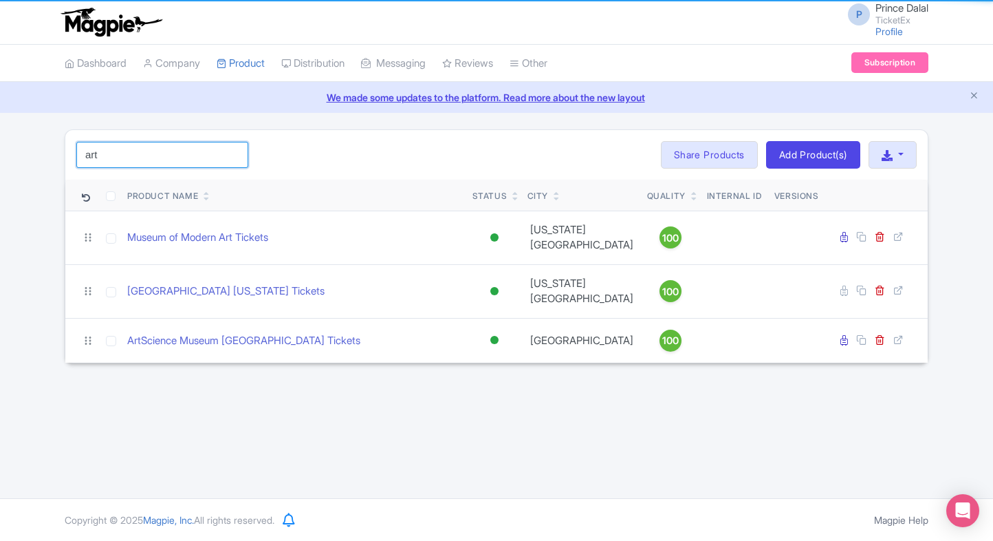
type input "art"
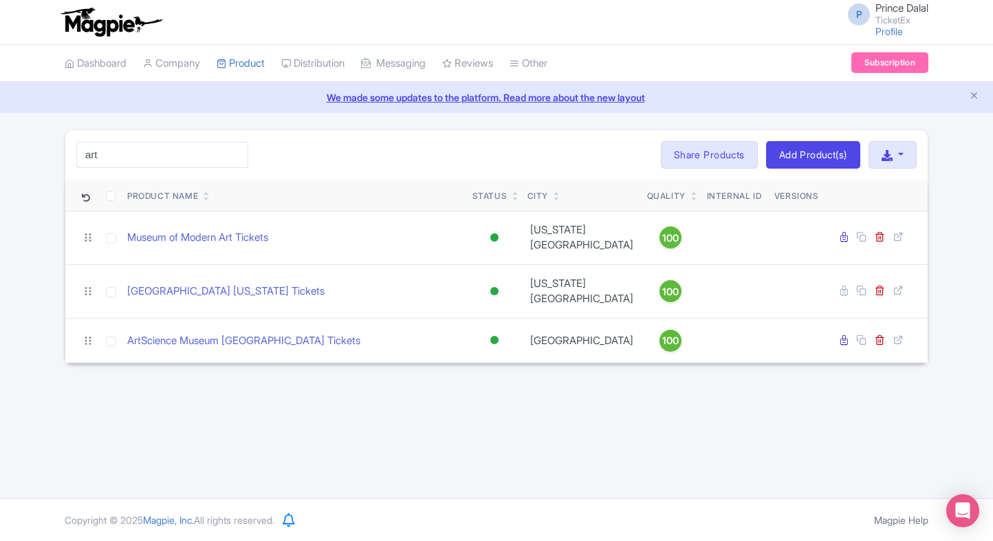
click at [12, 266] on div "art Search Bulk Actions Delete Add to Collection Share Products Add to Collecti…" at bounding box center [496, 246] width 993 height 234
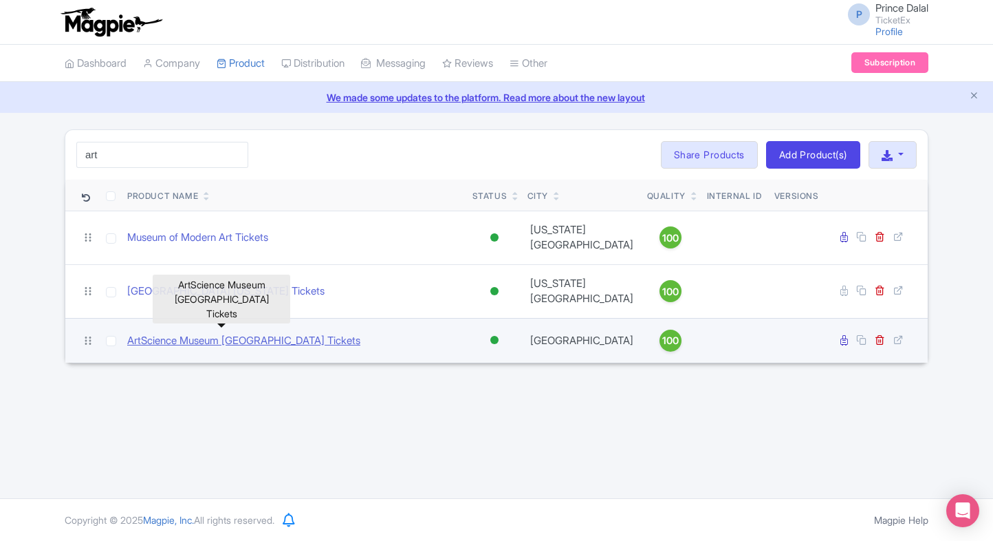
click at [169, 333] on link "ArtScience Museum [GEOGRAPHIC_DATA] Tickets" at bounding box center [243, 341] width 233 height 16
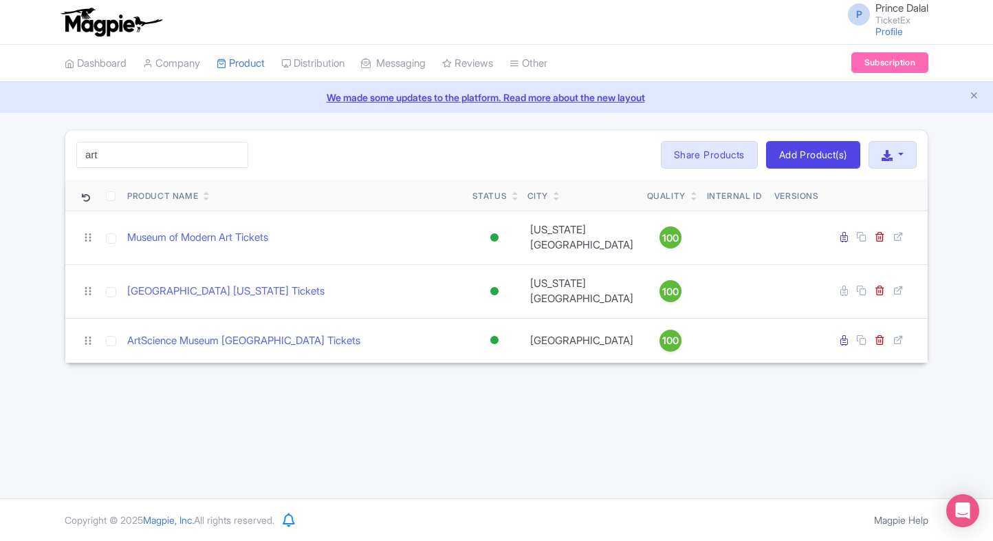
click at [58, 299] on div "art Search Bulk Actions Delete Add to Collection Share Products Add to Collecti…" at bounding box center [496, 246] width 881 height 234
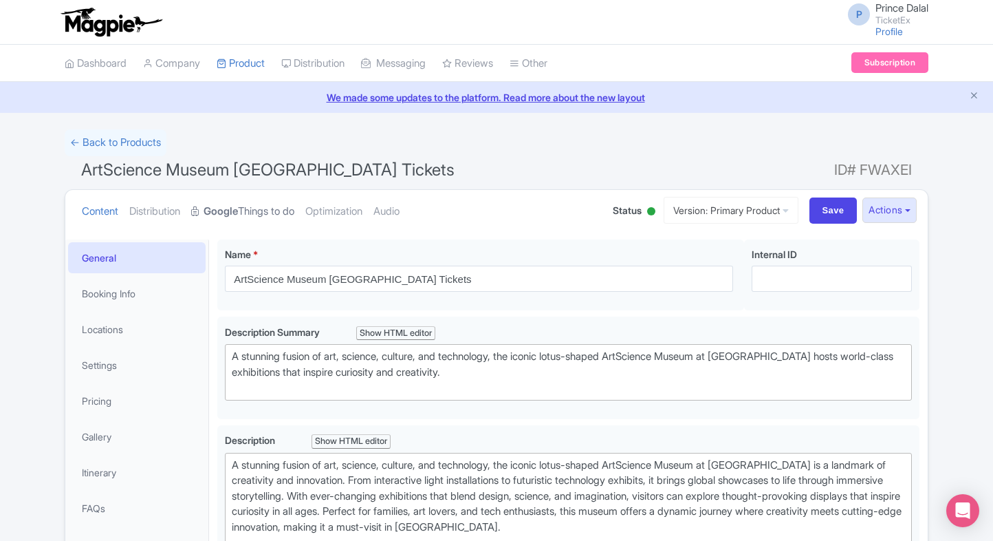
drag, startPoint x: 238, startPoint y: 255, endPoint x: 234, endPoint y: 206, distance: 49.0
click at [234, 206] on strong "Google" at bounding box center [221, 212] width 34 height 16
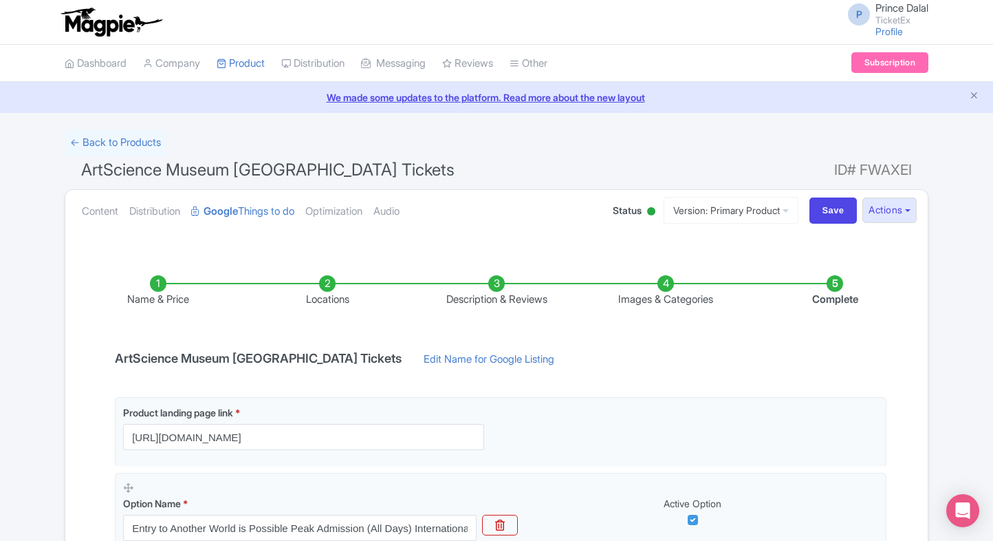
scroll to position [258, 0]
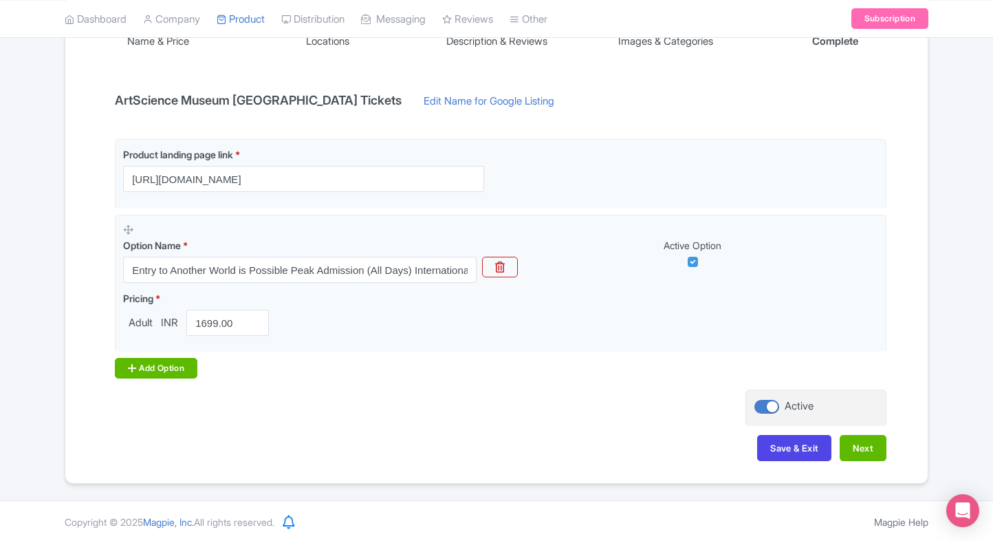
click at [144, 372] on div "Add Option" at bounding box center [156, 368] width 83 height 21
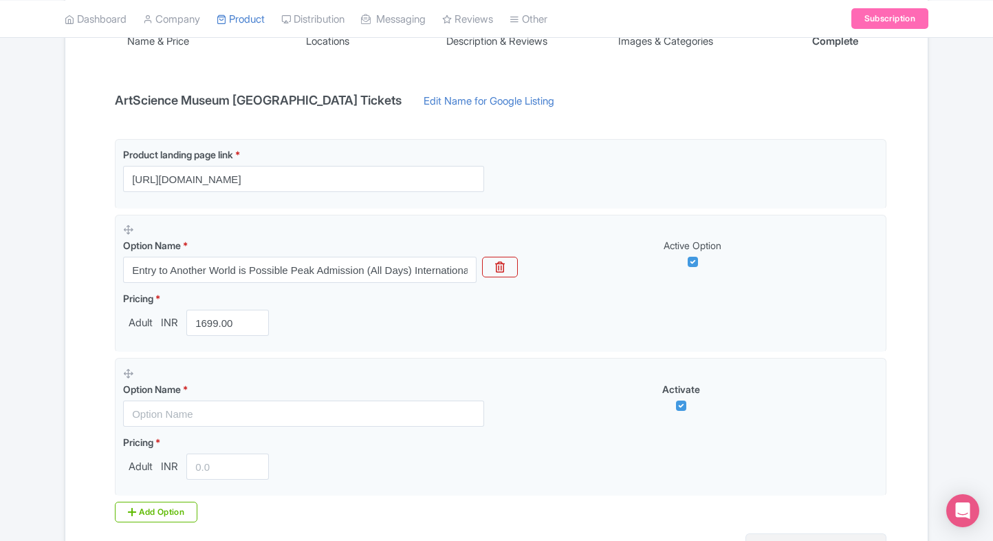
scroll to position [292, 0]
